Goal: Transaction & Acquisition: Obtain resource

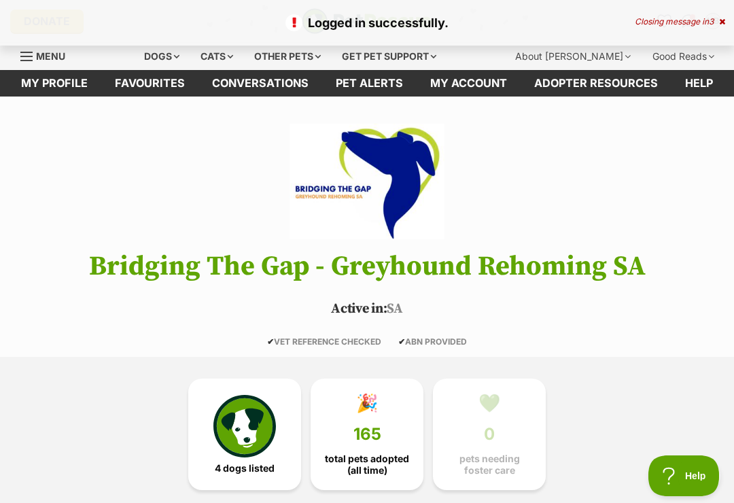
click at [161, 84] on link "Favourites" at bounding box center [149, 83] width 97 height 27
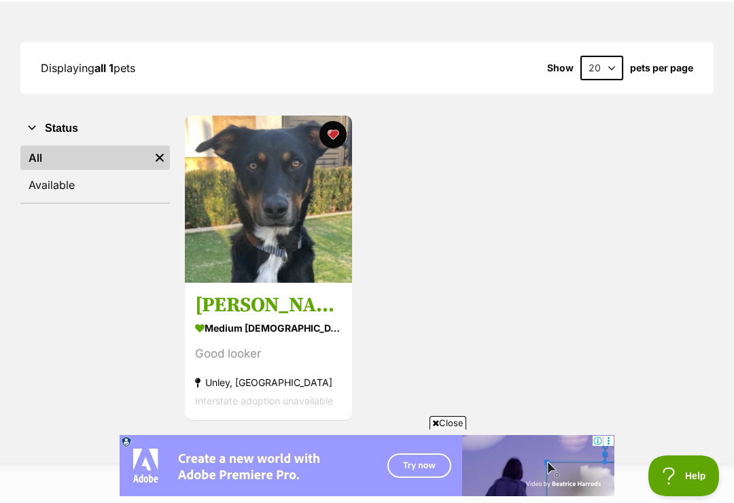
click at [296, 186] on img at bounding box center [268, 199] width 167 height 167
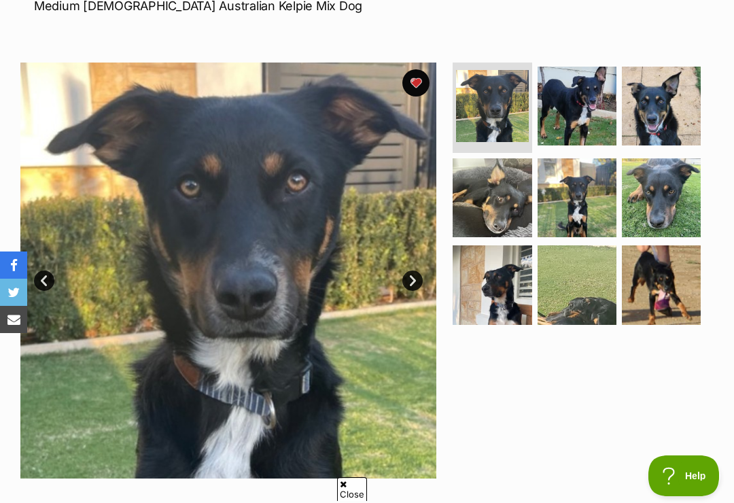
scroll to position [247, 0]
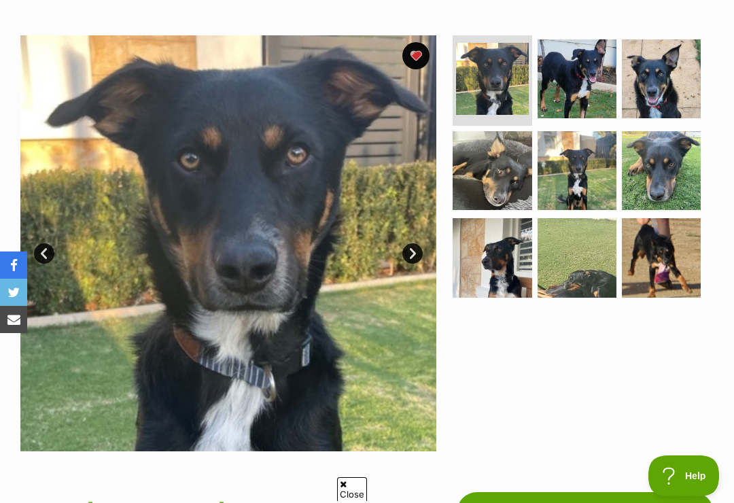
click at [488, 175] on img at bounding box center [492, 170] width 79 height 79
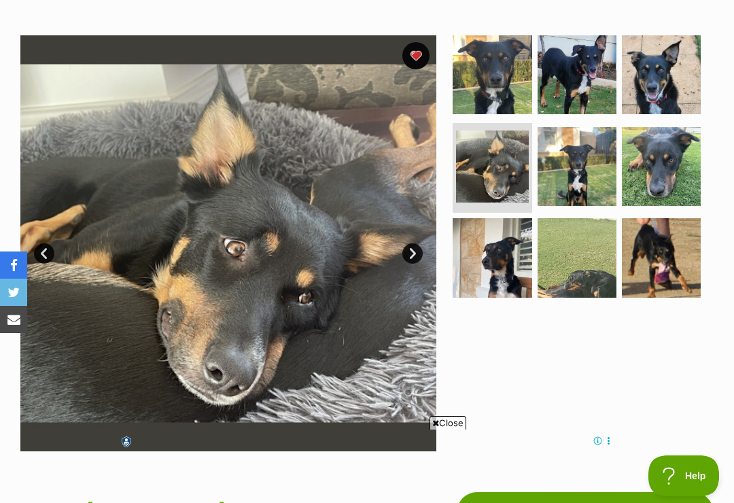
scroll to position [0, 0]
click at [588, 256] on img at bounding box center [577, 257] width 79 height 79
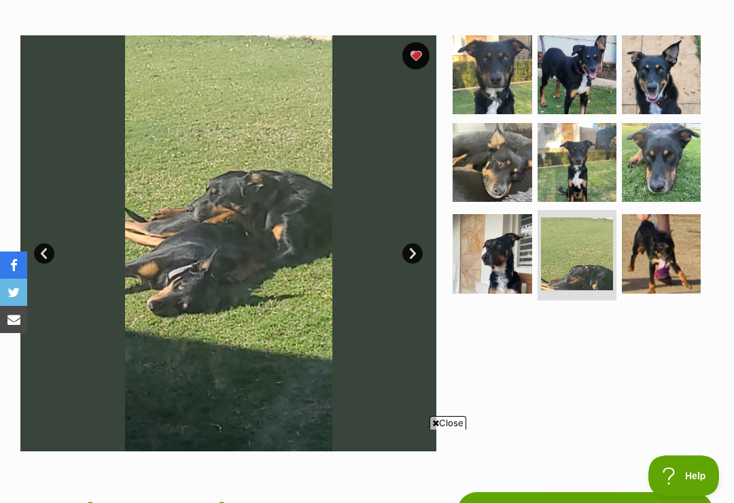
scroll to position [403, 0]
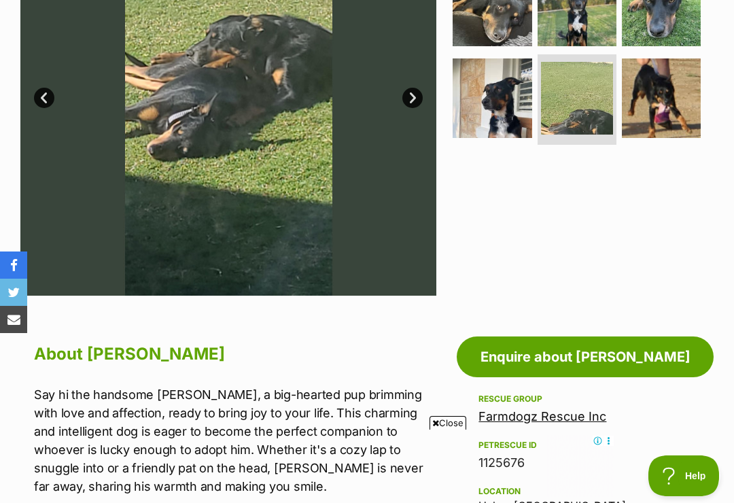
click at [493, 84] on img at bounding box center [492, 97] width 79 height 79
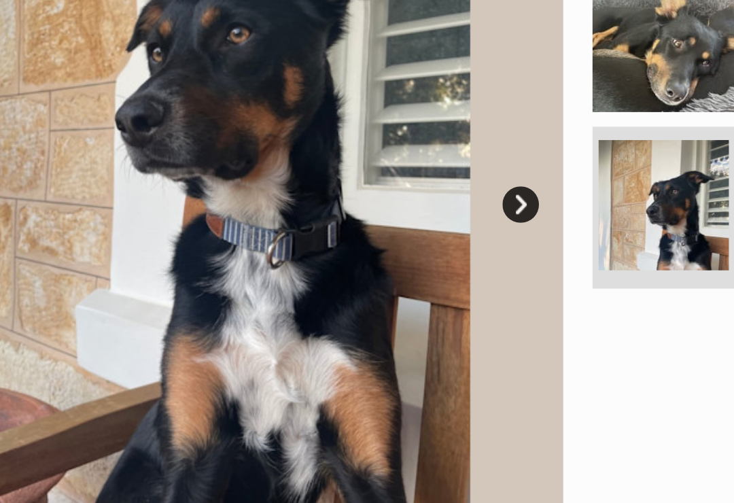
scroll to position [299, 0]
